Goal: Task Accomplishment & Management: Complete application form

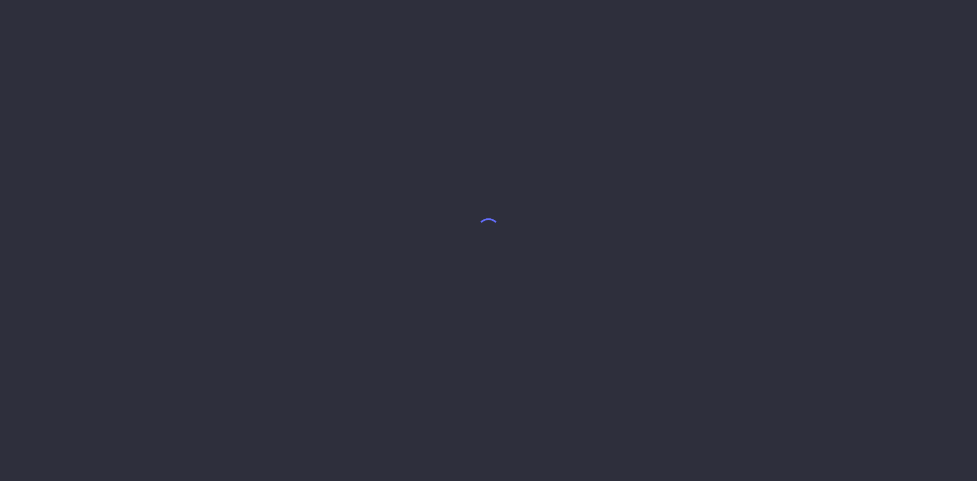
select select "9"
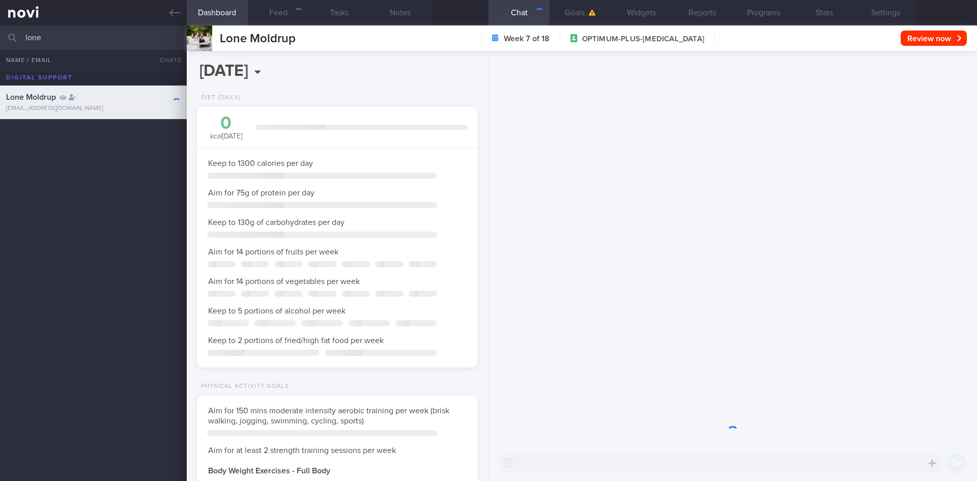
scroll to position [508680, 508568]
click at [66, 41] on input "lone" at bounding box center [488, 37] width 977 height 24
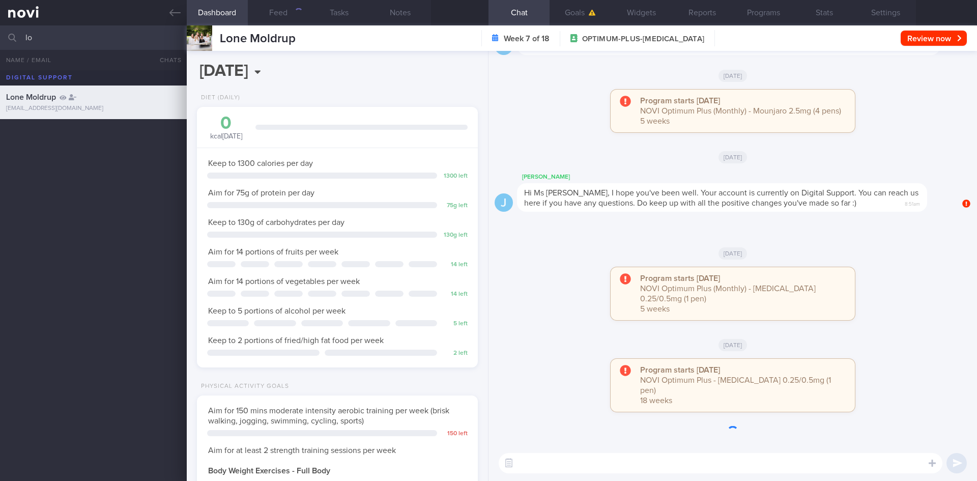
type input "l"
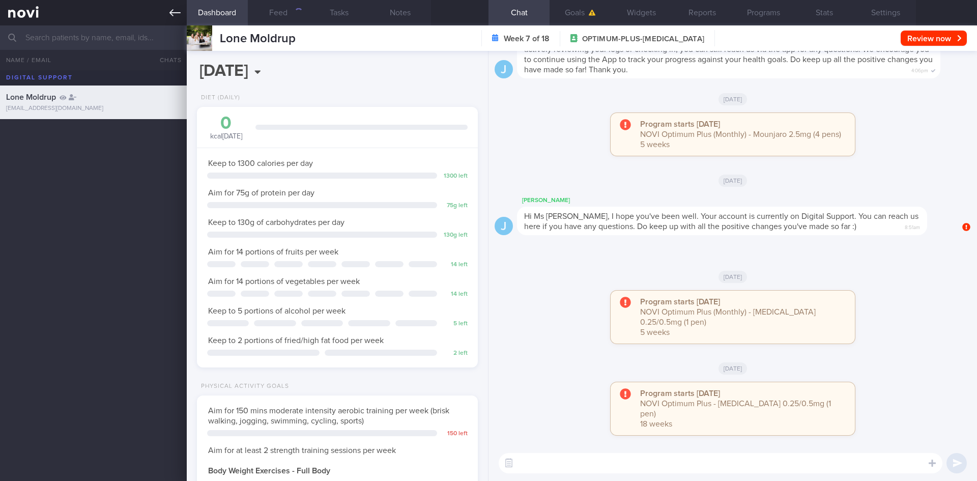
click at [175, 12] on icon at bounding box center [174, 12] width 11 height 11
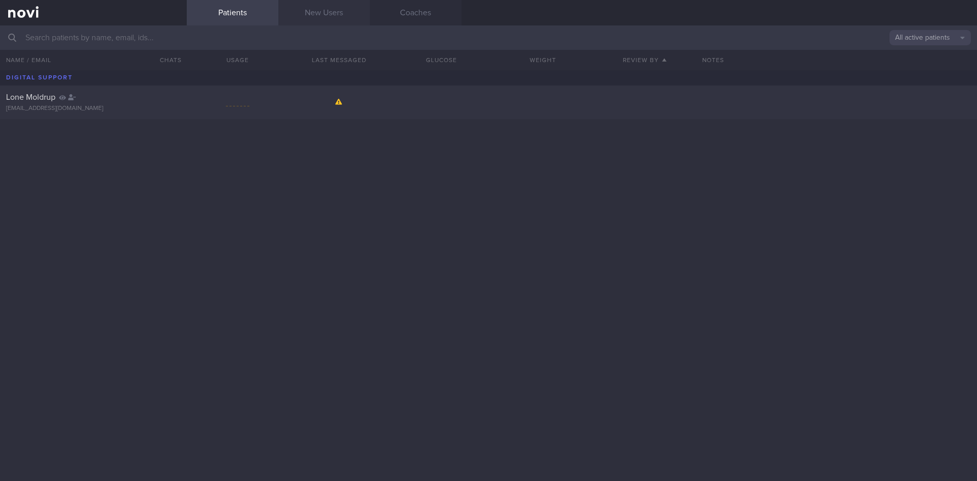
click at [318, 8] on link "New Users" at bounding box center [324, 12] width 92 height 25
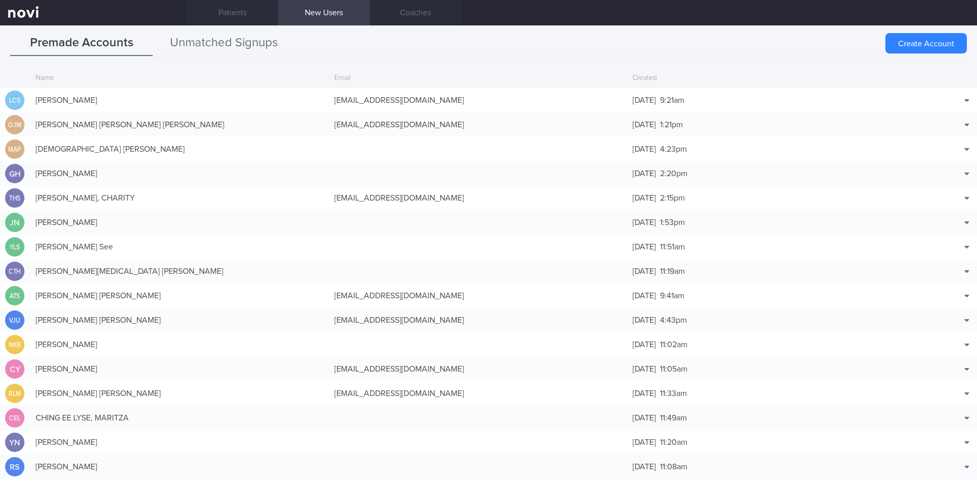
click at [217, 47] on button "Unmatched Signups" at bounding box center [224, 43] width 142 height 25
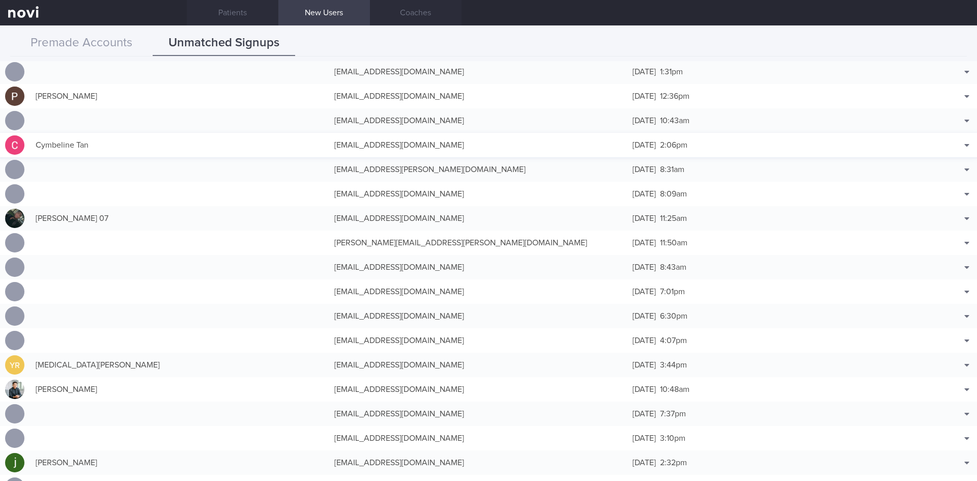
scroll to position [102, 0]
click at [76, 33] on button "Premade Accounts" at bounding box center [81, 43] width 142 height 25
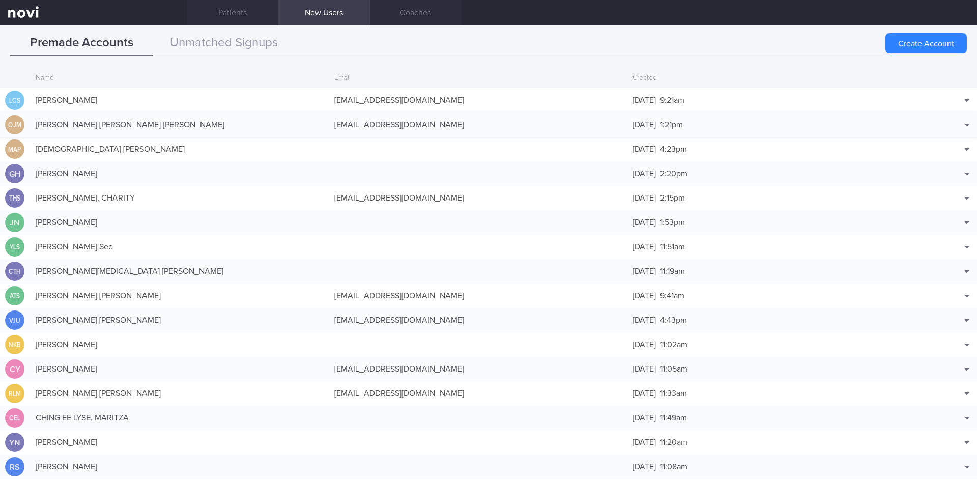
drag, startPoint x: 907, startPoint y: 48, endPoint x: 325, endPoint y: 130, distance: 588.3
click at [907, 48] on button "Create Account" at bounding box center [925, 43] width 81 height 20
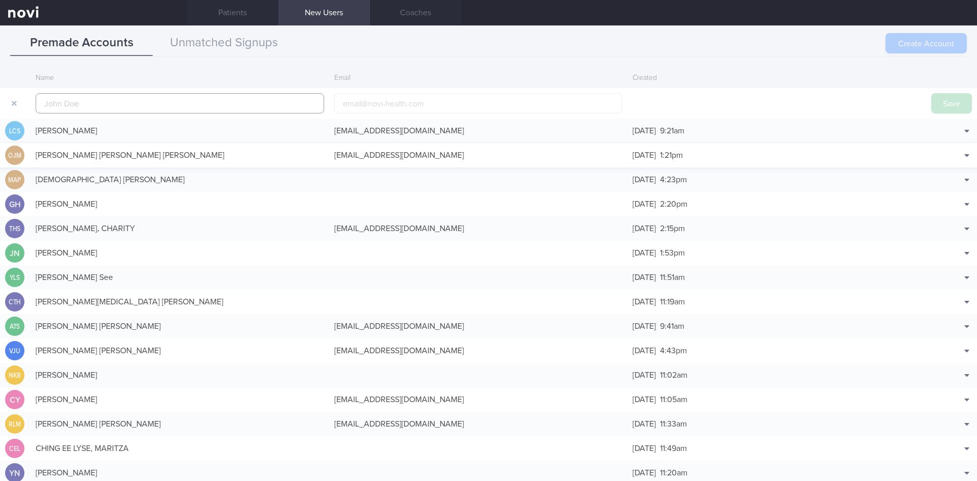
scroll to position [24, 0]
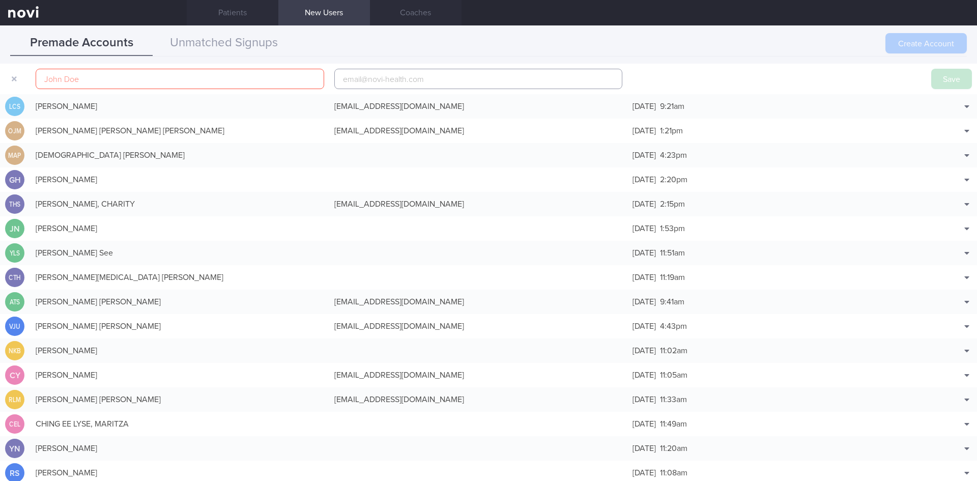
click at [410, 72] on input "email" at bounding box center [478, 79] width 289 height 20
paste input "[EMAIL_ADDRESS][DOMAIN_NAME]"
click at [394, 77] on input "[EMAIL_ADDRESS][DOMAIN_NAME]" at bounding box center [478, 79] width 289 height 20
type input "[EMAIL_ADDRESS][DOMAIN_NAME]"
click at [186, 76] on input "text" at bounding box center [180, 79] width 289 height 20
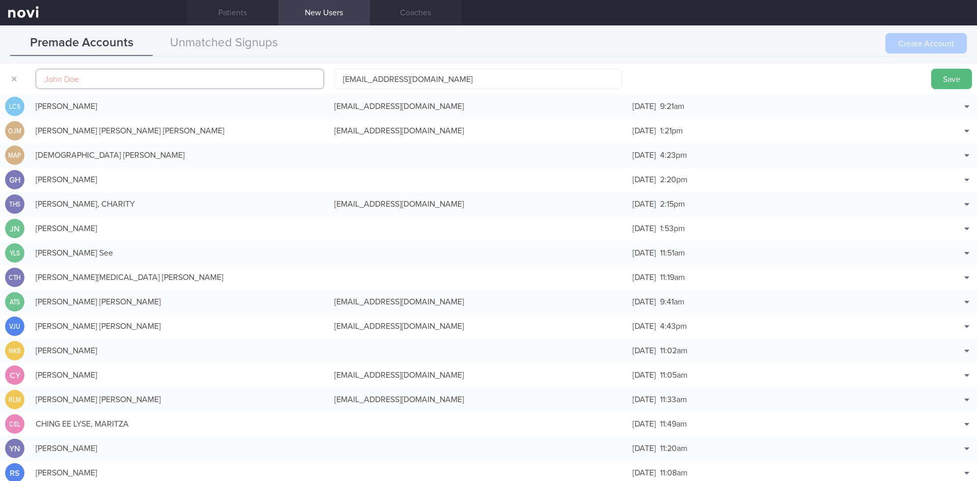
click at [94, 82] on input "text" at bounding box center [180, 79] width 289 height 20
click at [139, 83] on input "text" at bounding box center [180, 79] width 289 height 20
paste input "[PERSON_NAME] [PERSON_NAME]"
type input "[PERSON_NAME] [PERSON_NAME]"
click at [953, 79] on button "Save" at bounding box center [951, 79] width 41 height 20
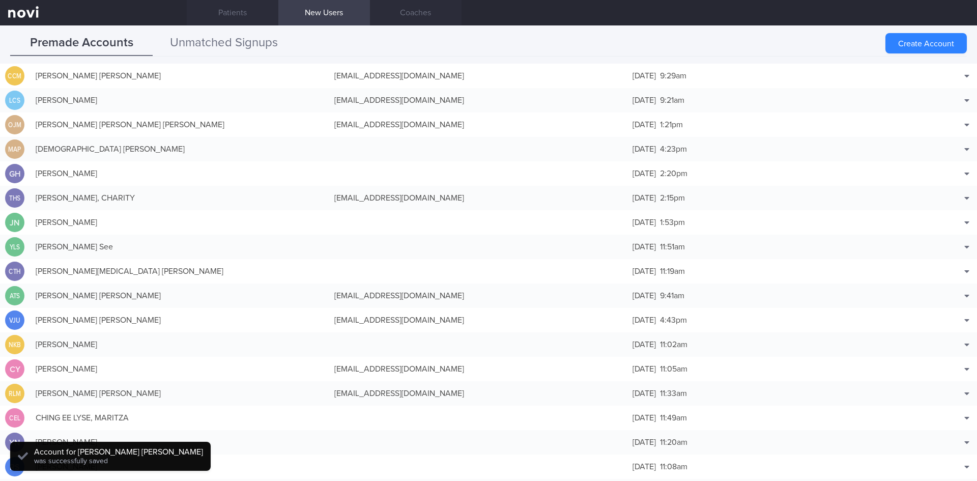
click at [191, 45] on button "Unmatched Signups" at bounding box center [224, 43] width 142 height 25
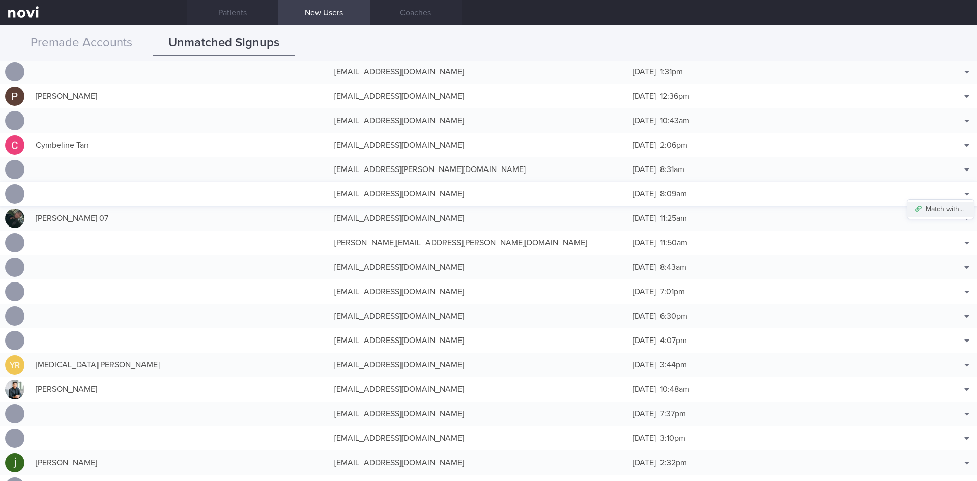
click at [950, 204] on button "Match with..." at bounding box center [940, 208] width 67 height 15
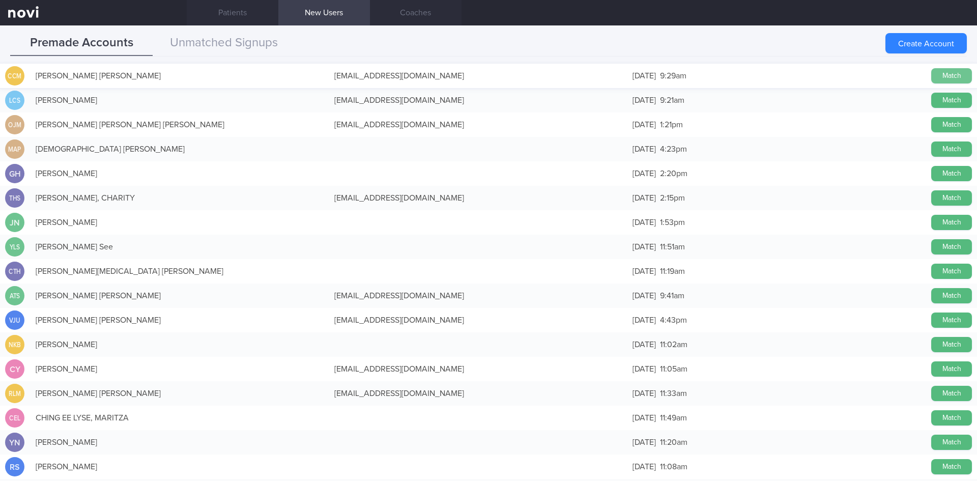
click at [942, 73] on button "Match" at bounding box center [951, 75] width 41 height 15
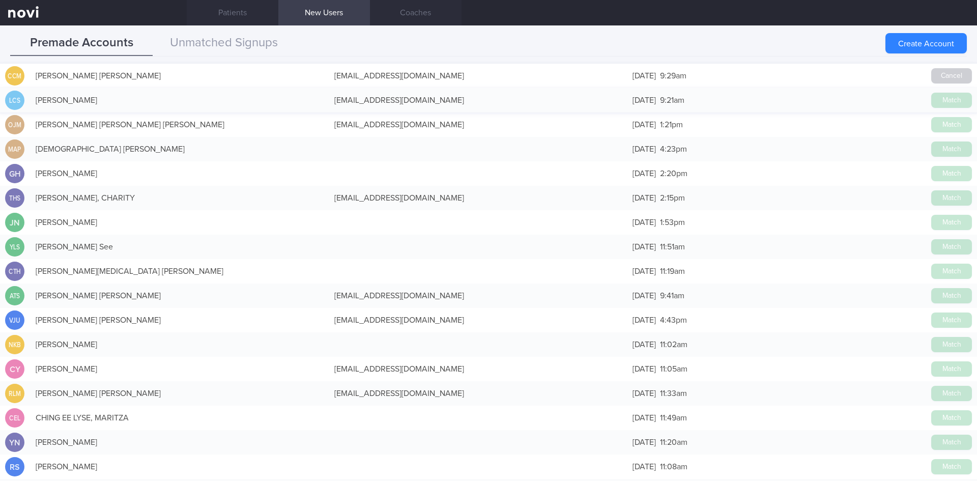
scroll to position [100, 0]
